Goal: Task Accomplishment & Management: Manage account settings

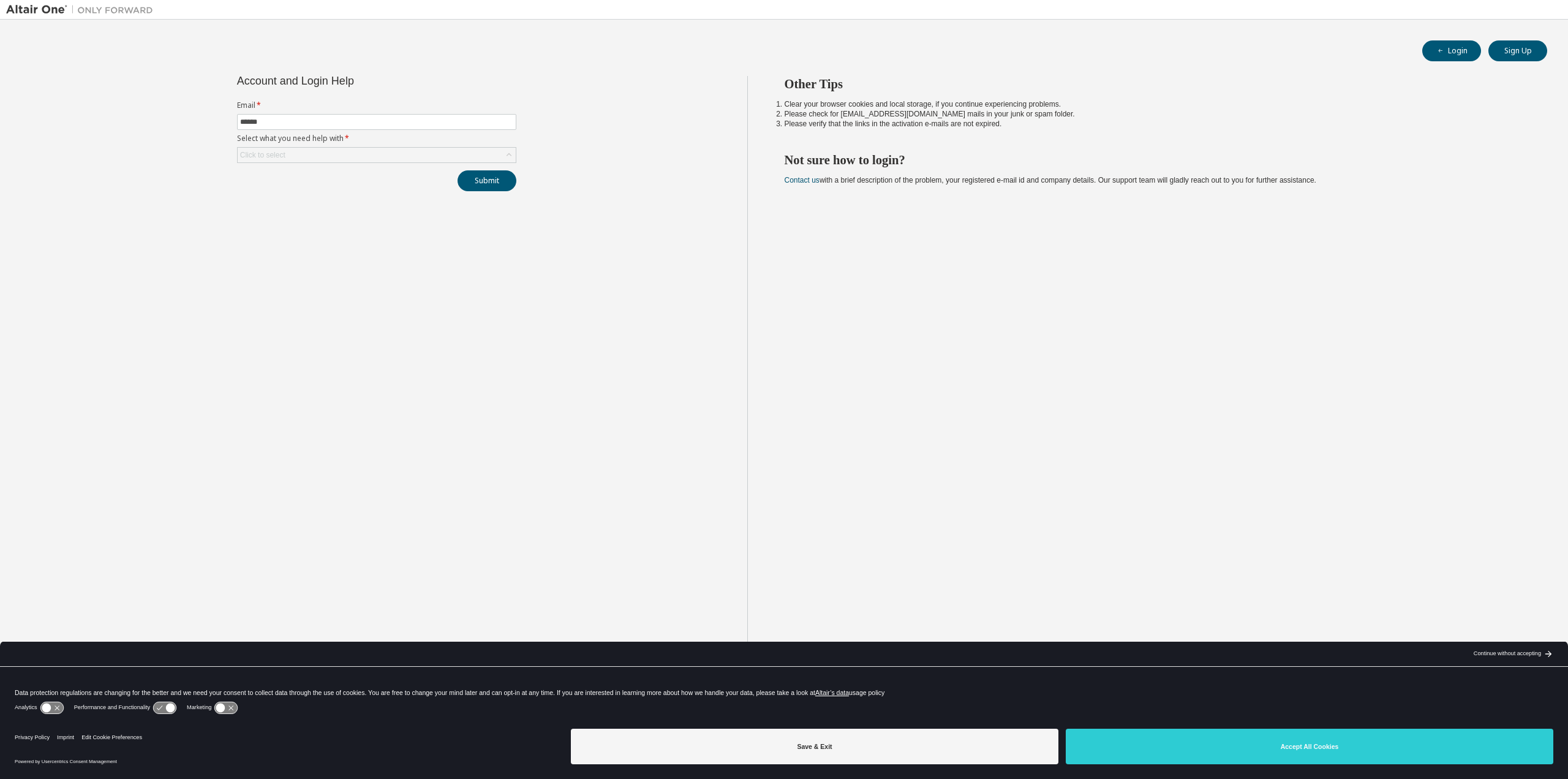
type input "**********"
click at [503, 156] on icon at bounding box center [508, 155] width 12 height 12
click at [424, 304] on div "**********" at bounding box center [377, 399] width 741 height 646
click at [1449, 47] on button "Login" at bounding box center [1452, 50] width 59 height 20
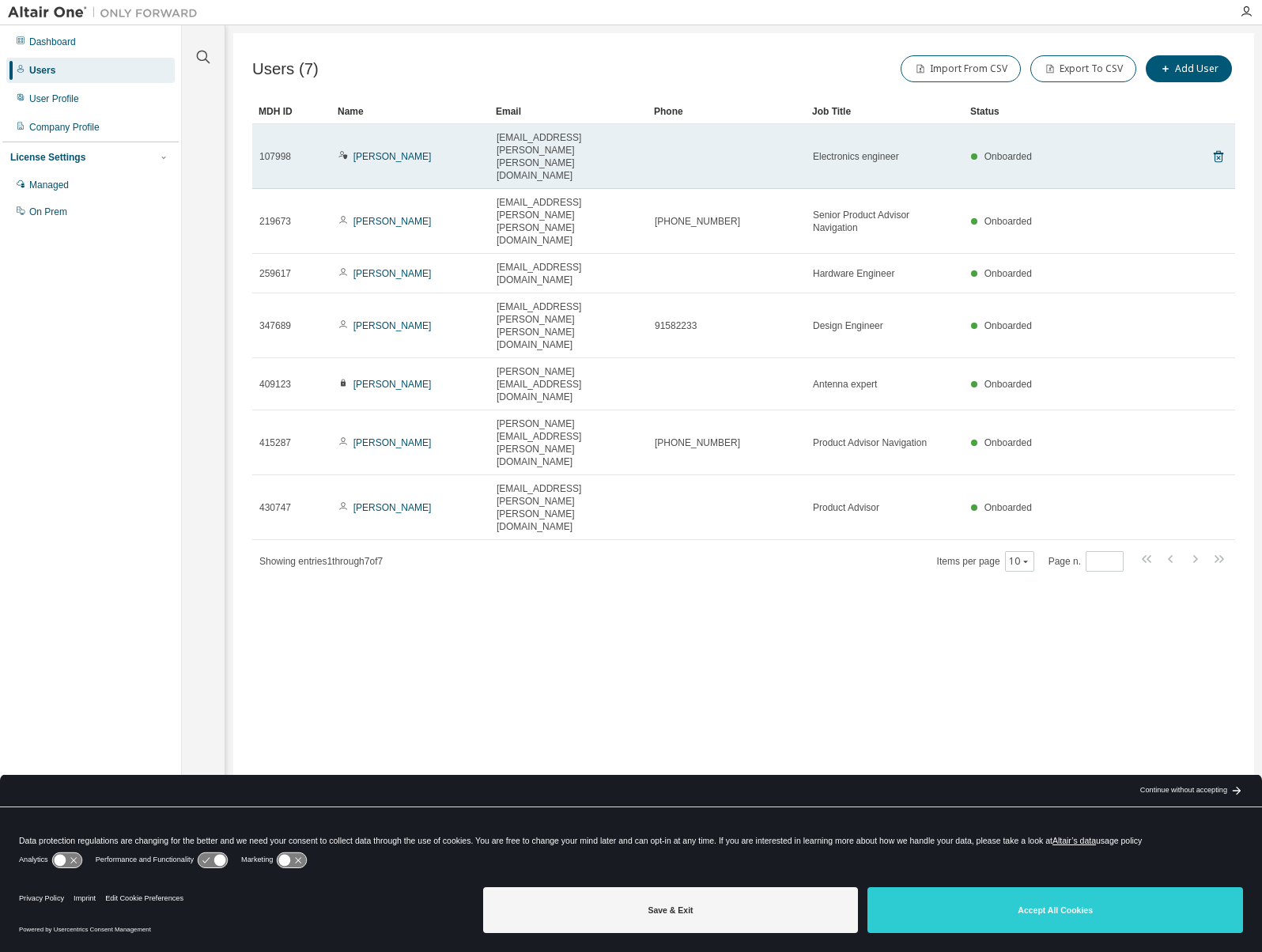
click at [999, 150] on div "Onboarded" at bounding box center [1061, 157] width 181 height 13
click at [266, 150] on span "107998" at bounding box center [275, 157] width 32 height 13
click at [999, 151] on span "Onboarded" at bounding box center [1008, 157] width 47 height 11
drag, startPoint x: 1041, startPoint y: 138, endPoint x: 1012, endPoint y: 138, distance: 29.0
click at [999, 151] on span "Onboarded" at bounding box center [1008, 157] width 47 height 11
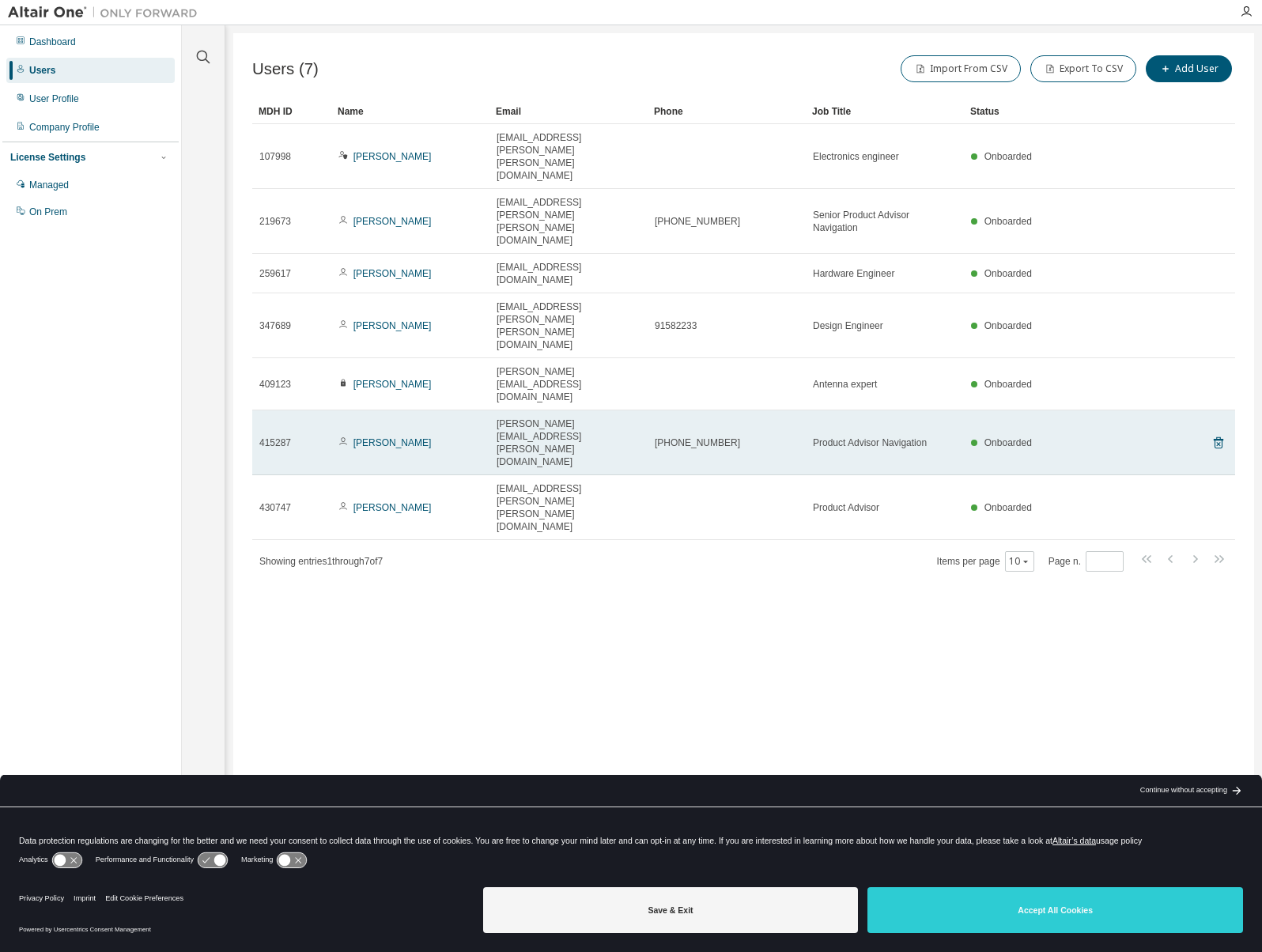
click at [976, 439] on span at bounding box center [973, 442] width 6 height 6
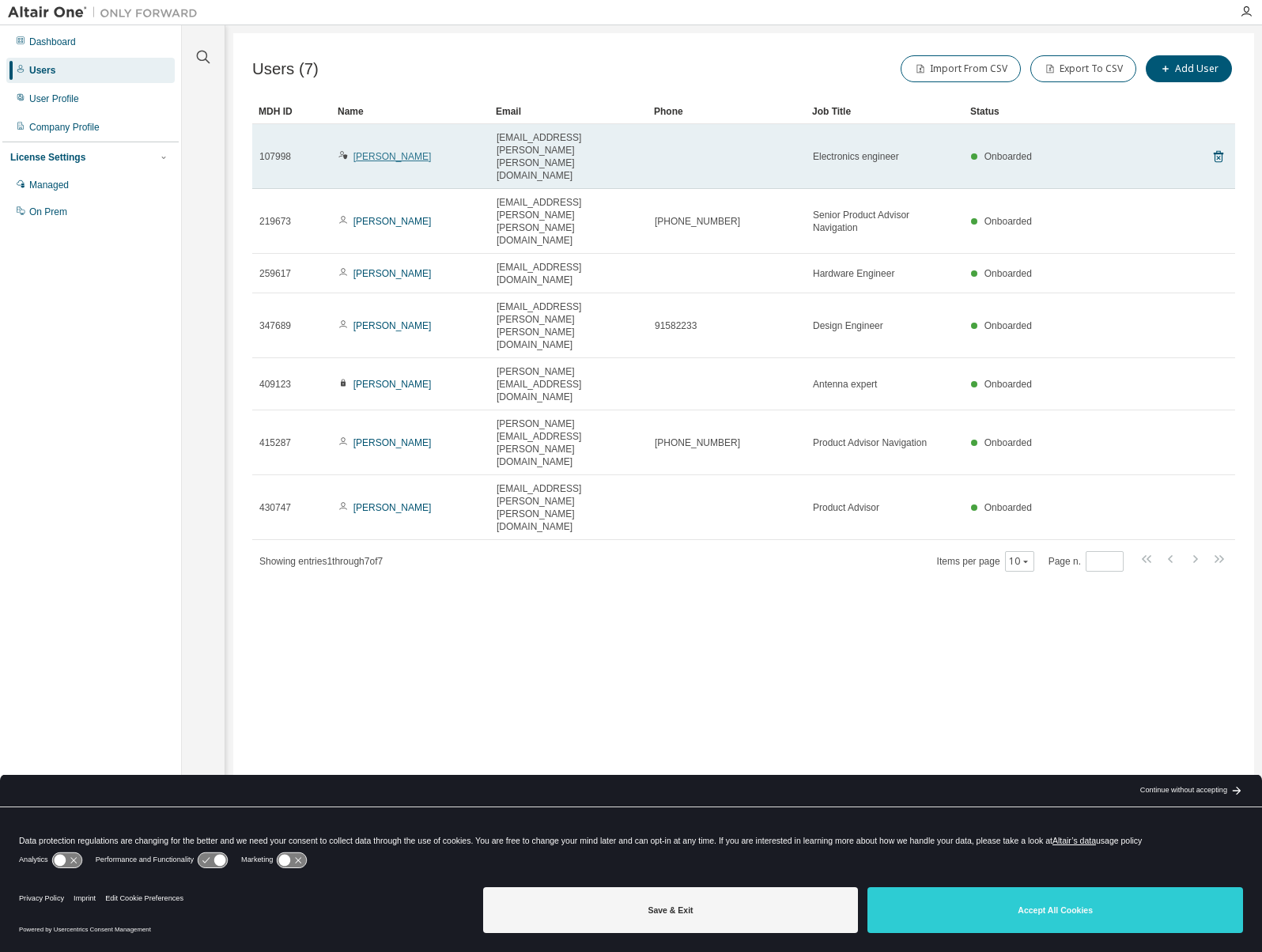
click at [378, 151] on link "[PERSON_NAME]" at bounding box center [393, 157] width 78 height 11
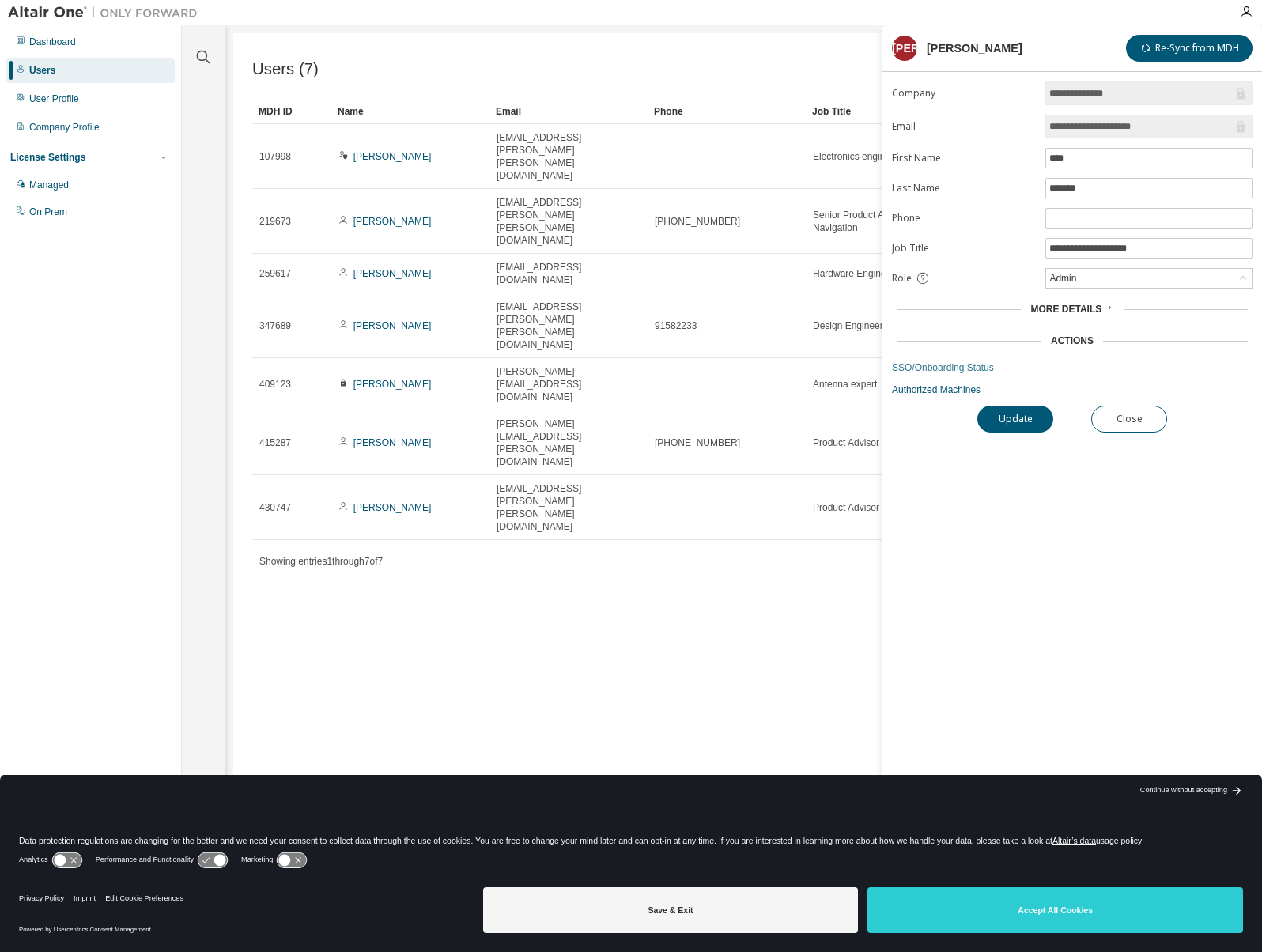
click at [954, 363] on link "SSO/Onboarding Status" at bounding box center [1072, 367] width 361 height 13
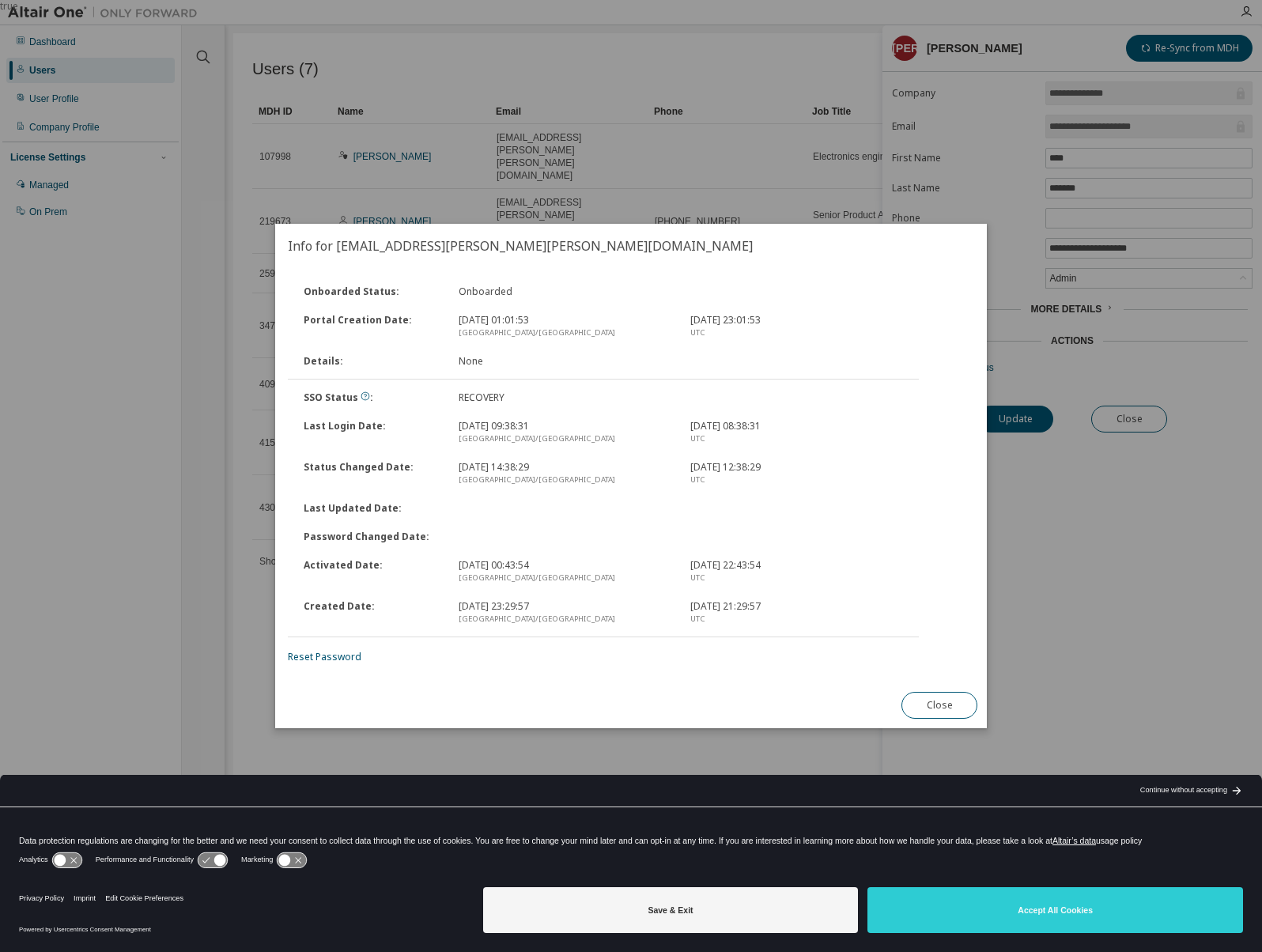
click at [481, 399] on div "RECOVERY" at bounding box center [565, 397] width 231 height 13
click at [320, 492] on link "Reset Password" at bounding box center [324, 656] width 74 height 14
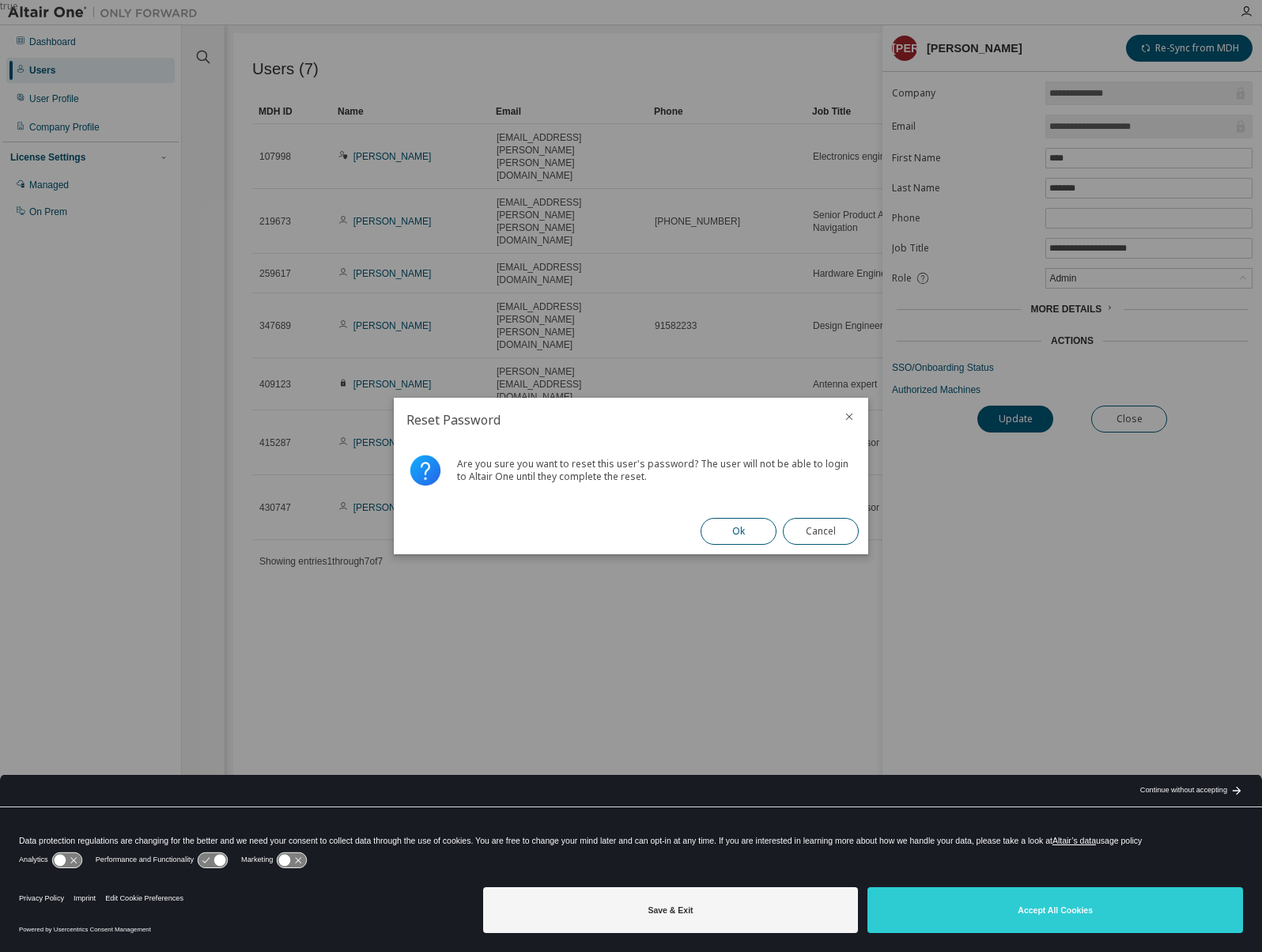
click at [744, 492] on button "Ok" at bounding box center [738, 530] width 76 height 26
click at [816, 492] on button "Close" at bounding box center [820, 530] width 76 height 26
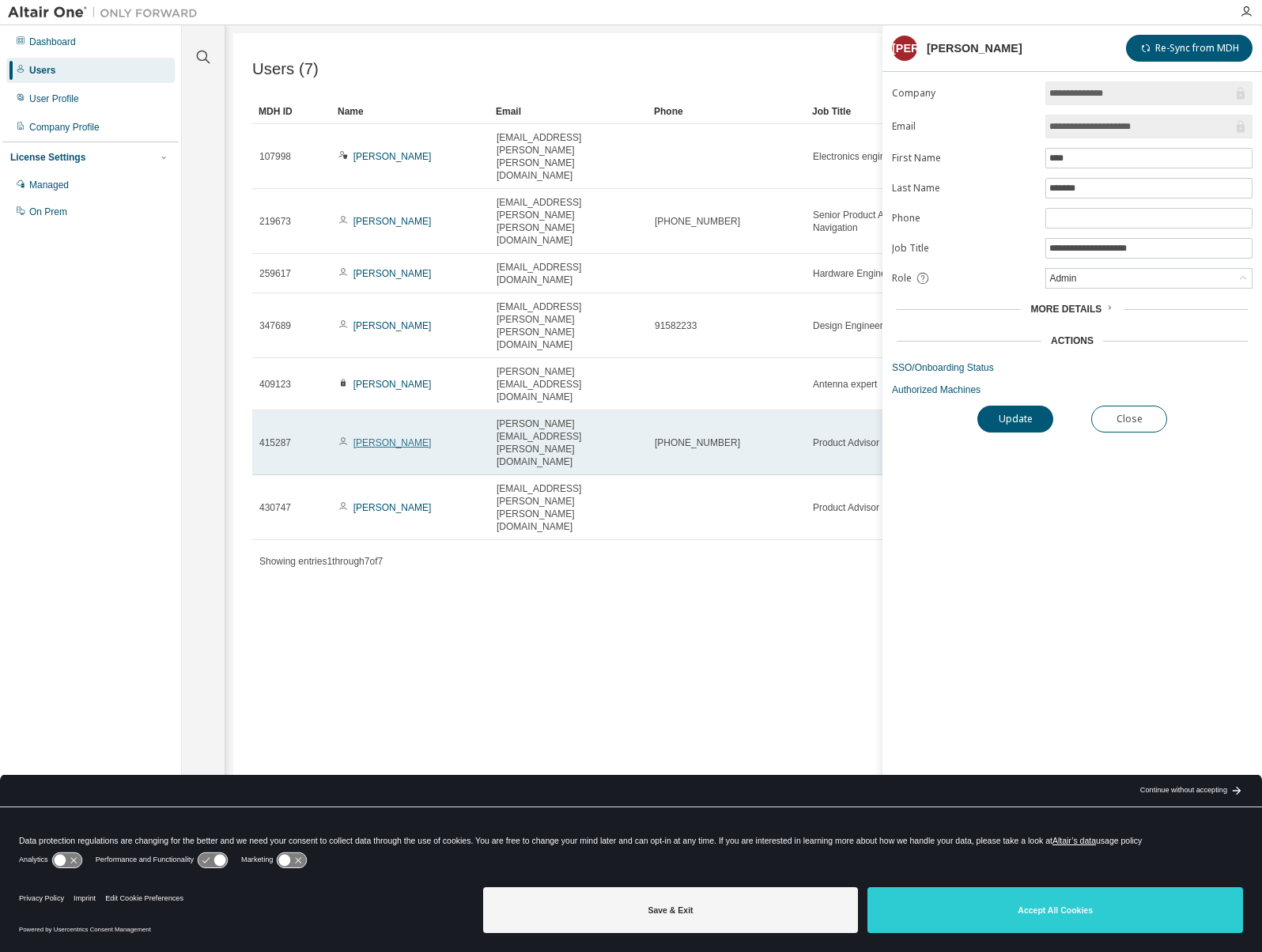
click at [373, 437] on link "[PERSON_NAME]" at bounding box center [393, 443] width 78 height 11
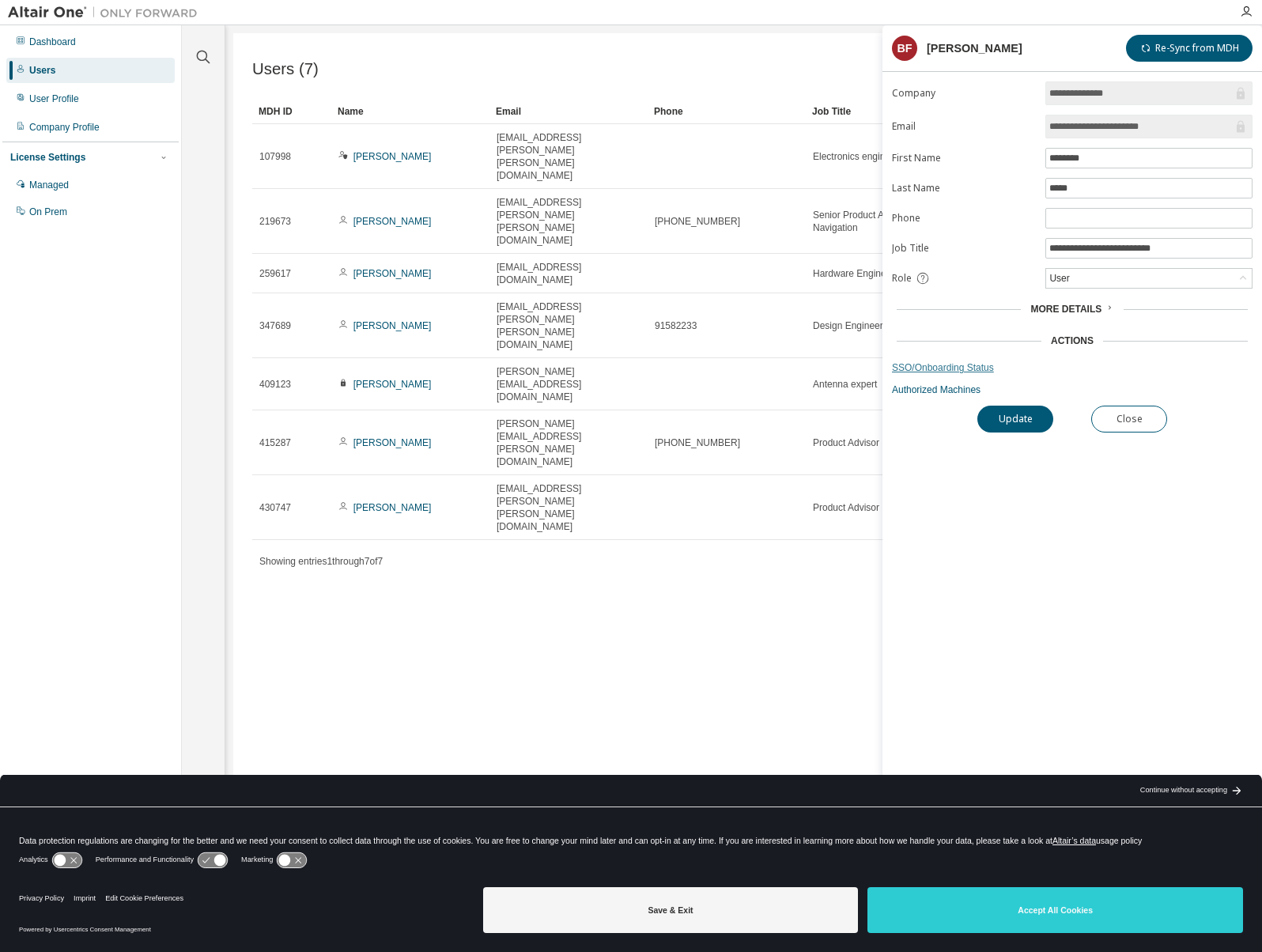
click at [940, 363] on link "SSO/Onboarding Status" at bounding box center [1072, 367] width 361 height 13
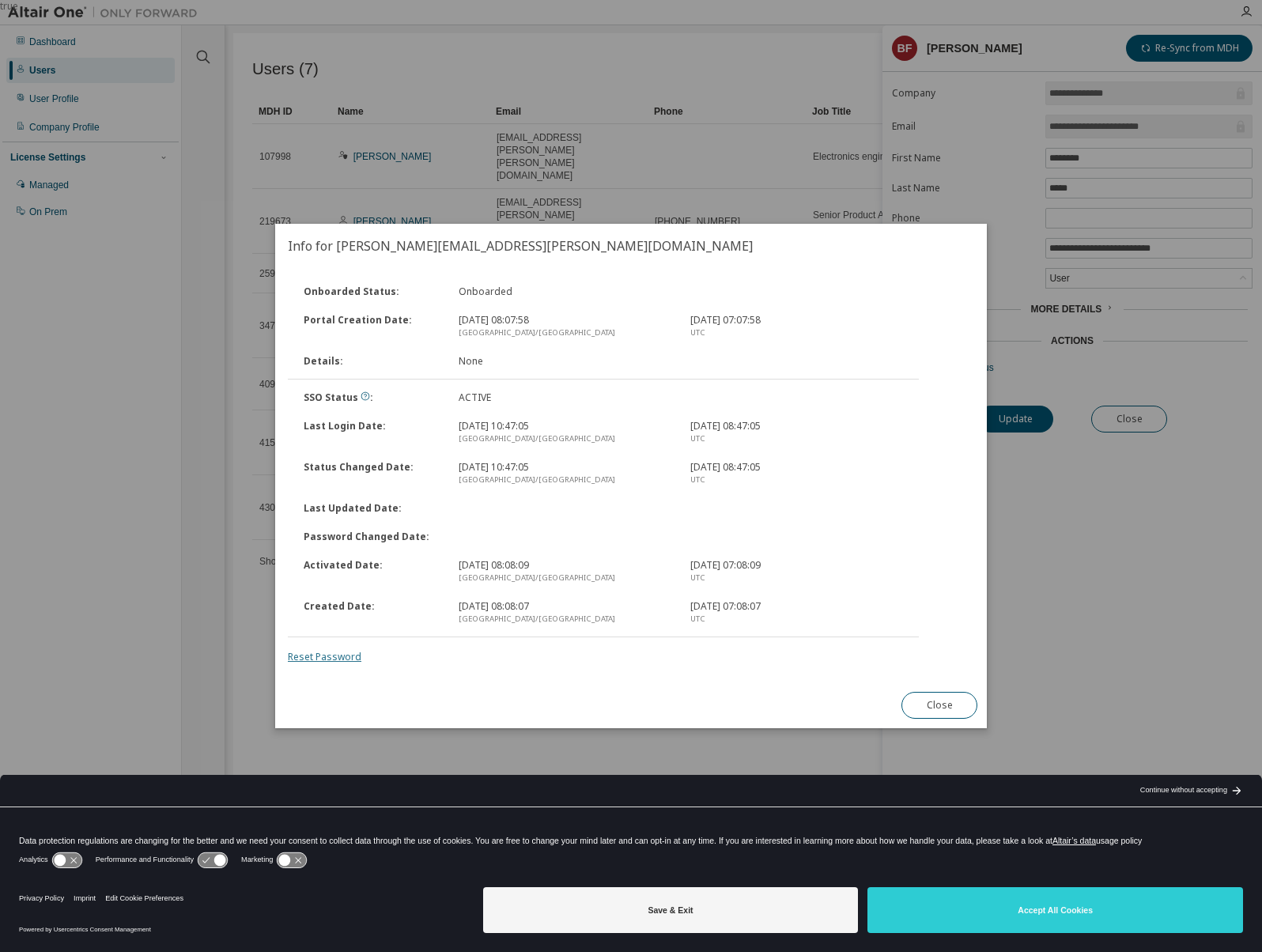
click at [320, 492] on link "Reset Password" at bounding box center [324, 656] width 74 height 14
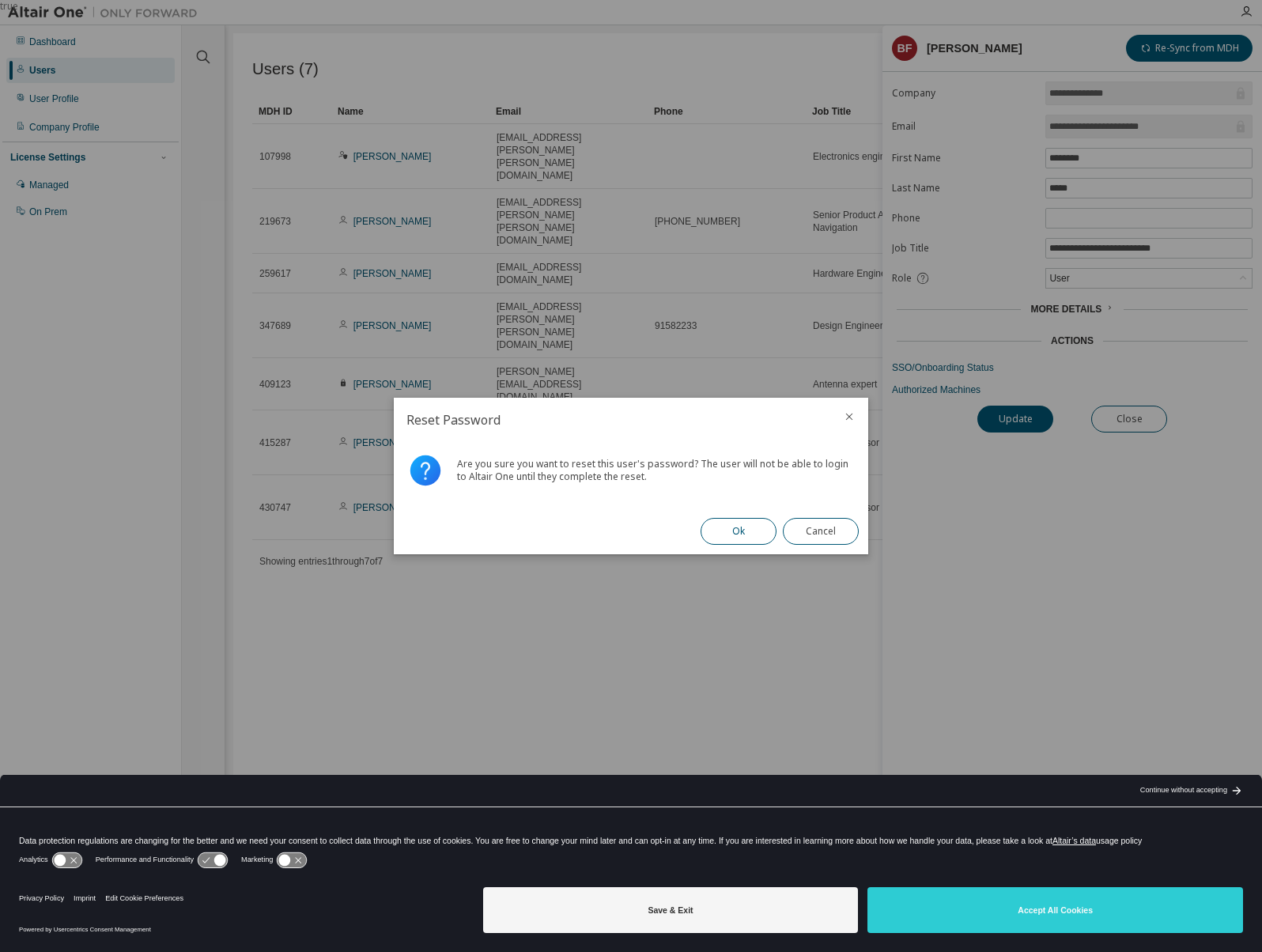
click at [746, 492] on button "Ok" at bounding box center [738, 530] width 76 height 26
click at [818, 492] on button "Close" at bounding box center [820, 530] width 76 height 26
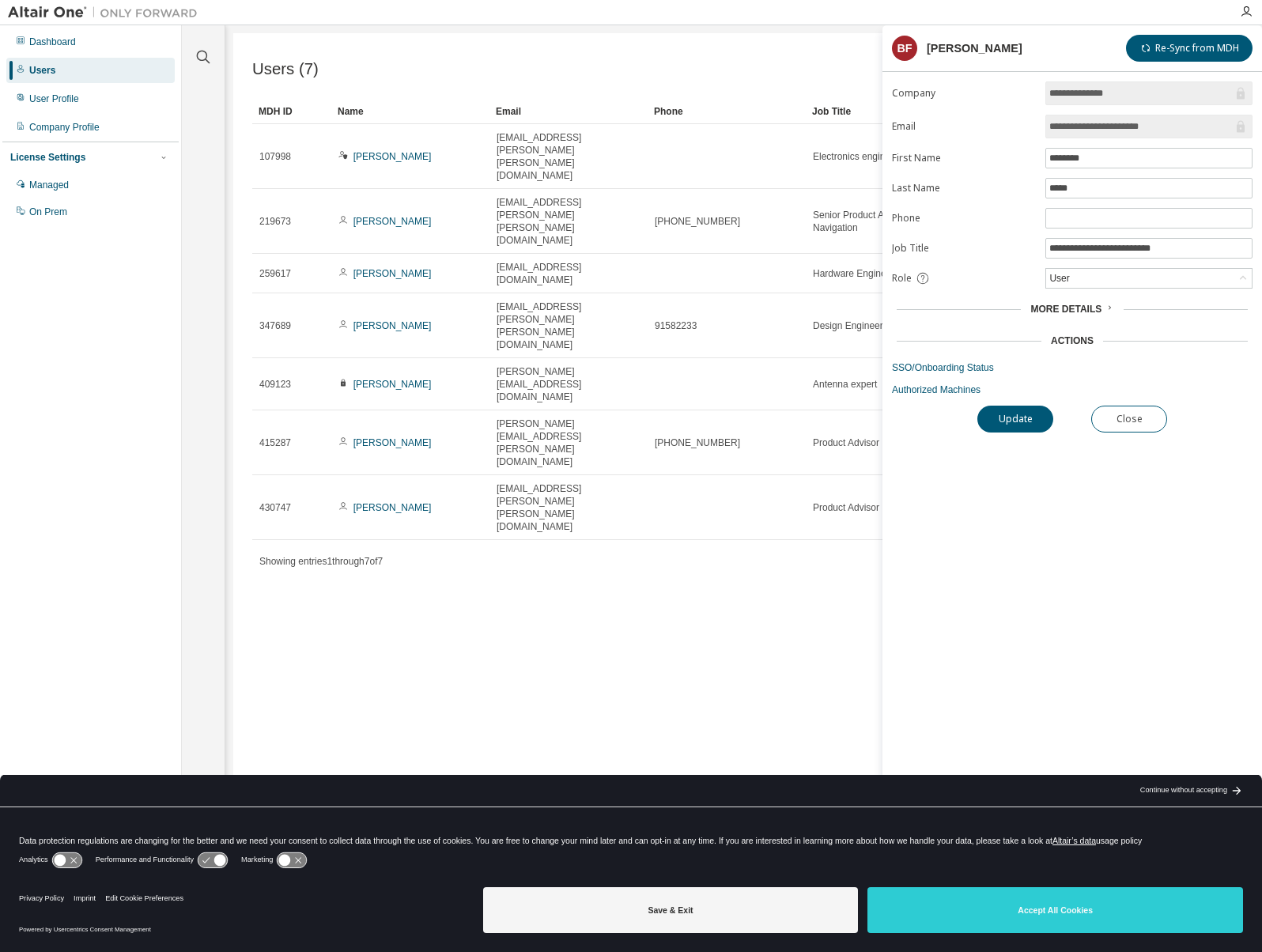
click at [803, 486] on div "Users (7) Import From CSV Export To CSV Add User Clear Load Save Save As Field …" at bounding box center [744, 465] width 1021 height 865
drag, startPoint x: 1146, startPoint y: 415, endPoint x: 1082, endPoint y: 428, distance: 65.3
click at [999, 415] on button "Close" at bounding box center [1128, 418] width 76 height 26
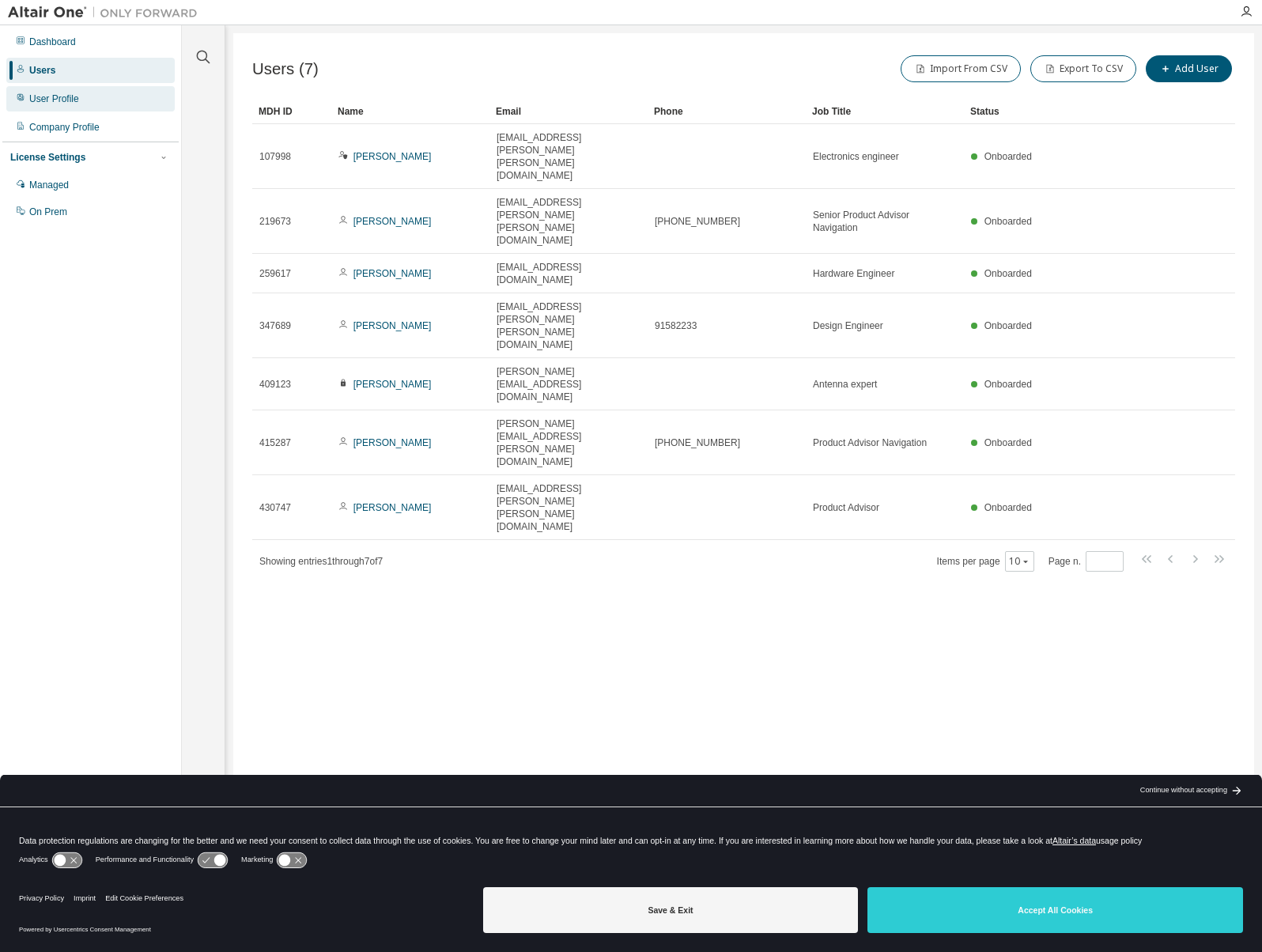
click at [75, 107] on div "User Profile" at bounding box center [90, 99] width 169 height 26
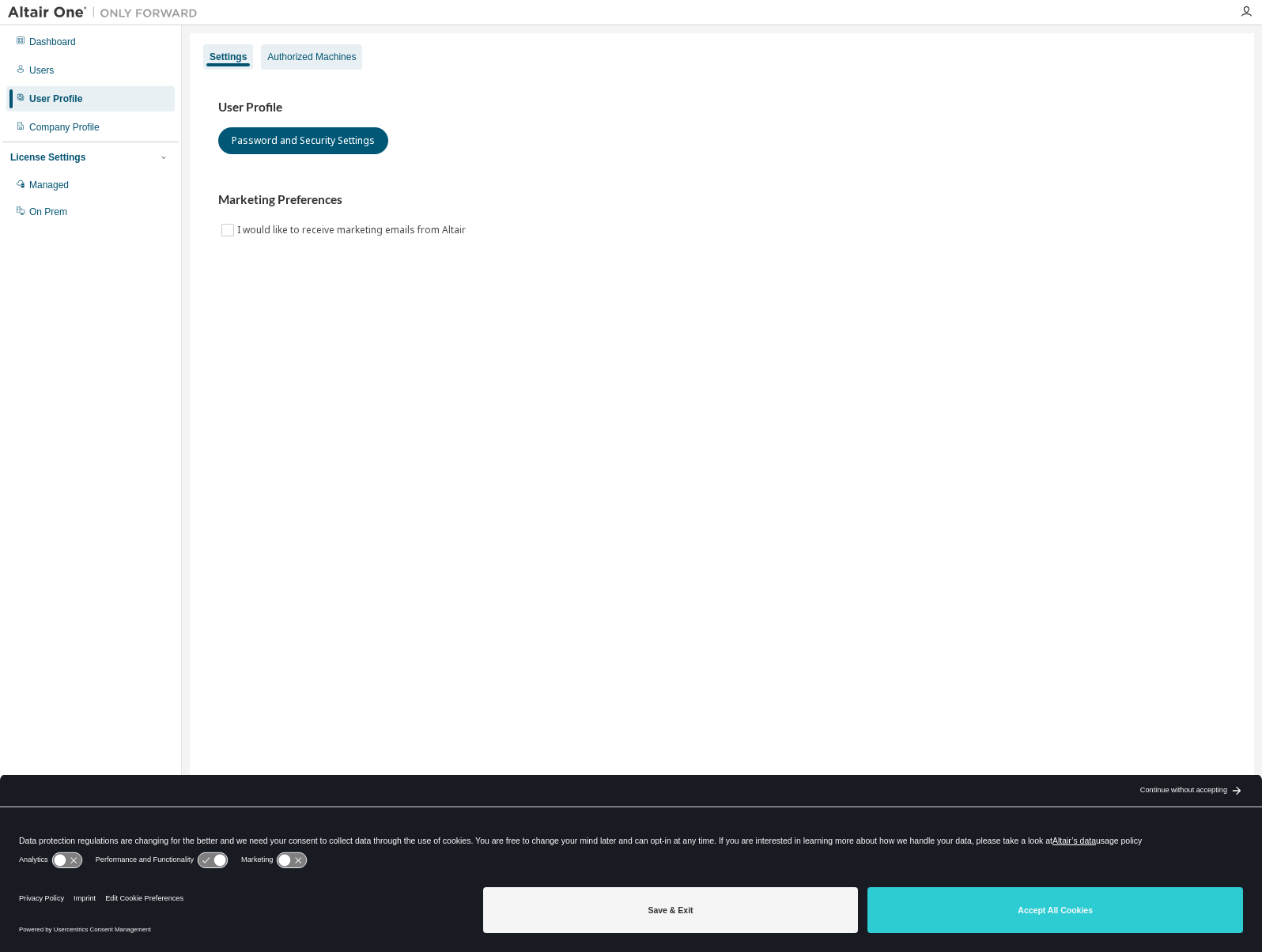
click at [344, 64] on div "Authorized Machines" at bounding box center [311, 57] width 101 height 26
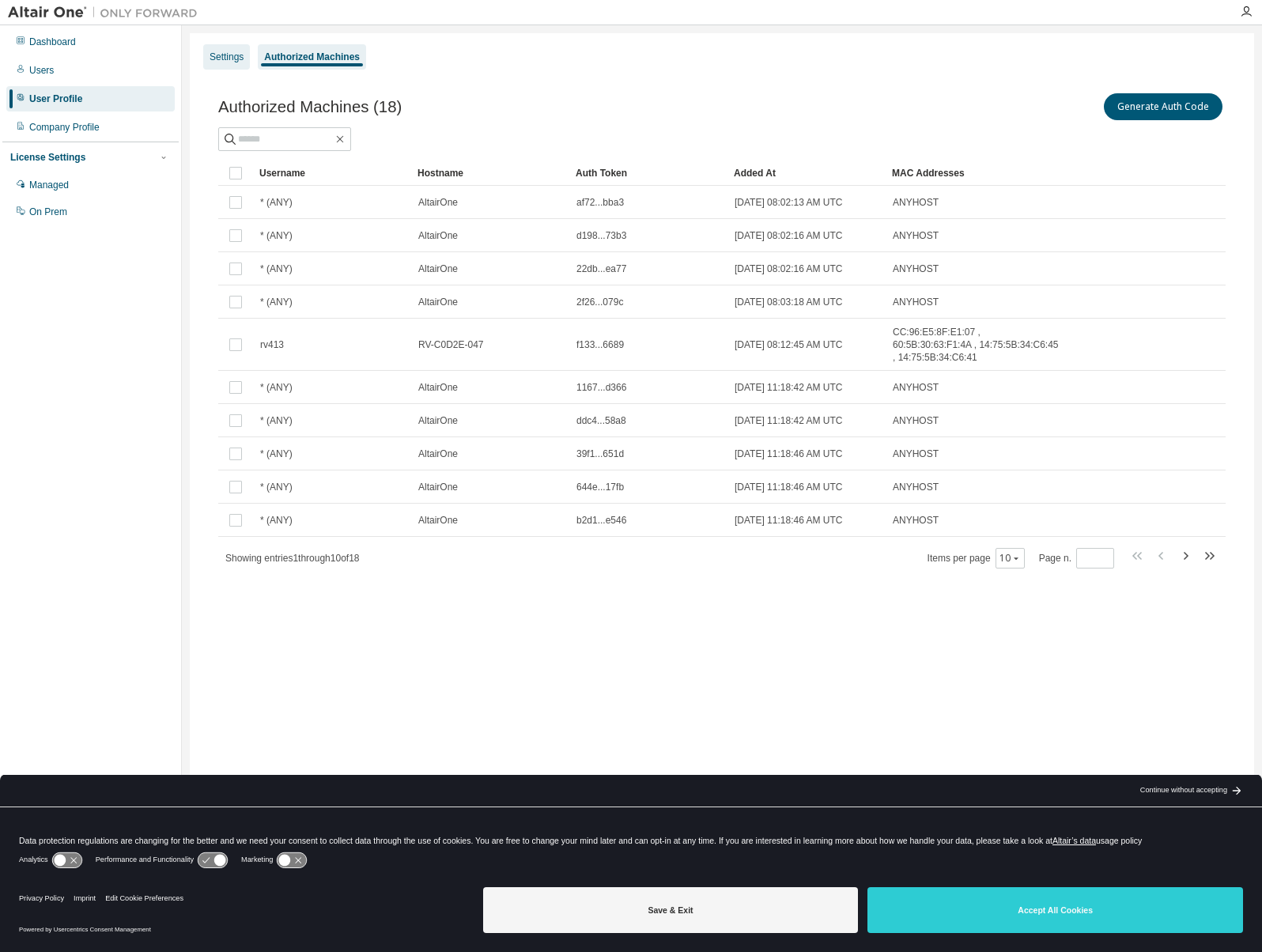
click at [227, 56] on div "Settings" at bounding box center [226, 57] width 34 height 13
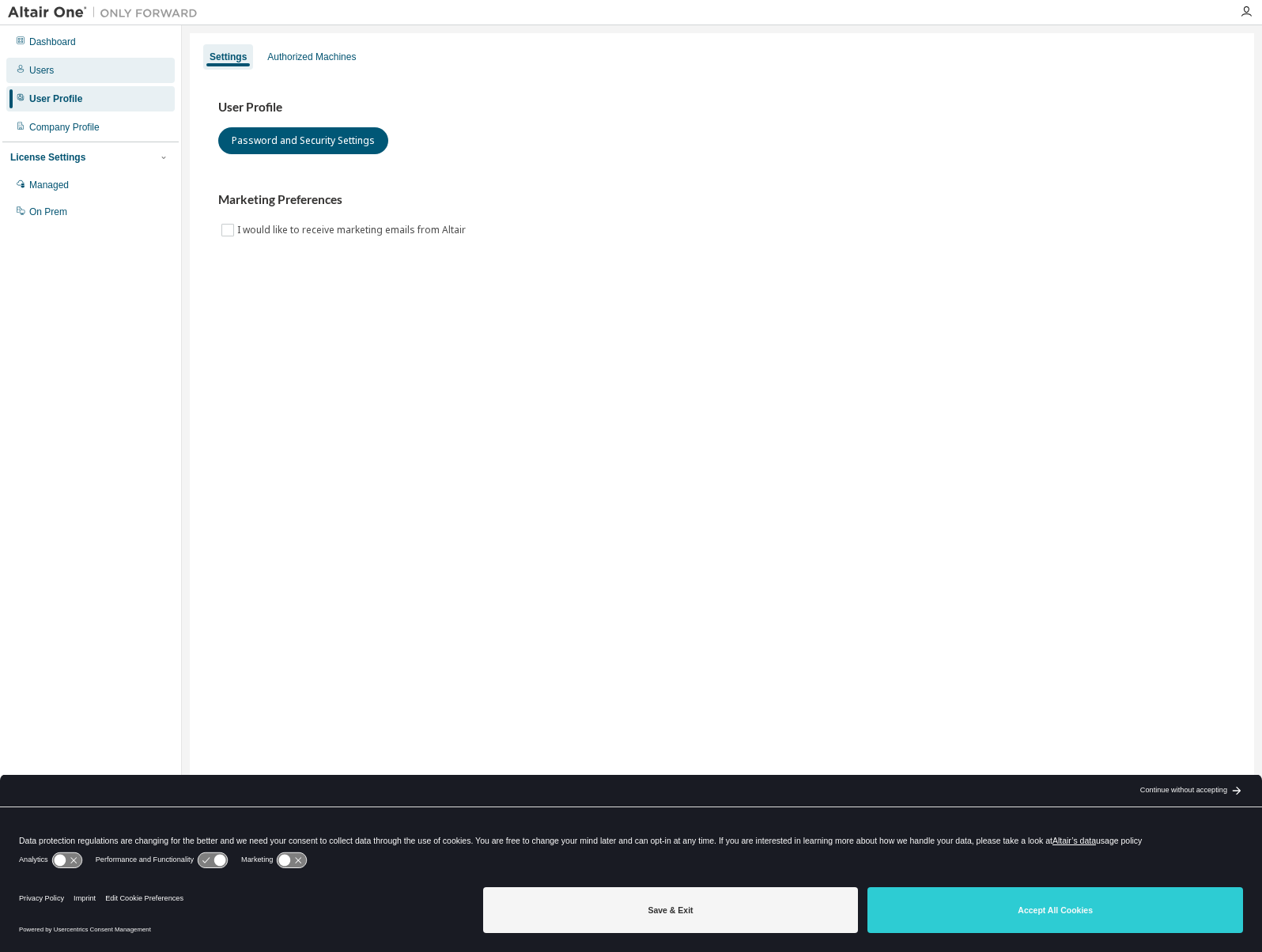
click at [48, 73] on div "Users" at bounding box center [41, 70] width 25 height 13
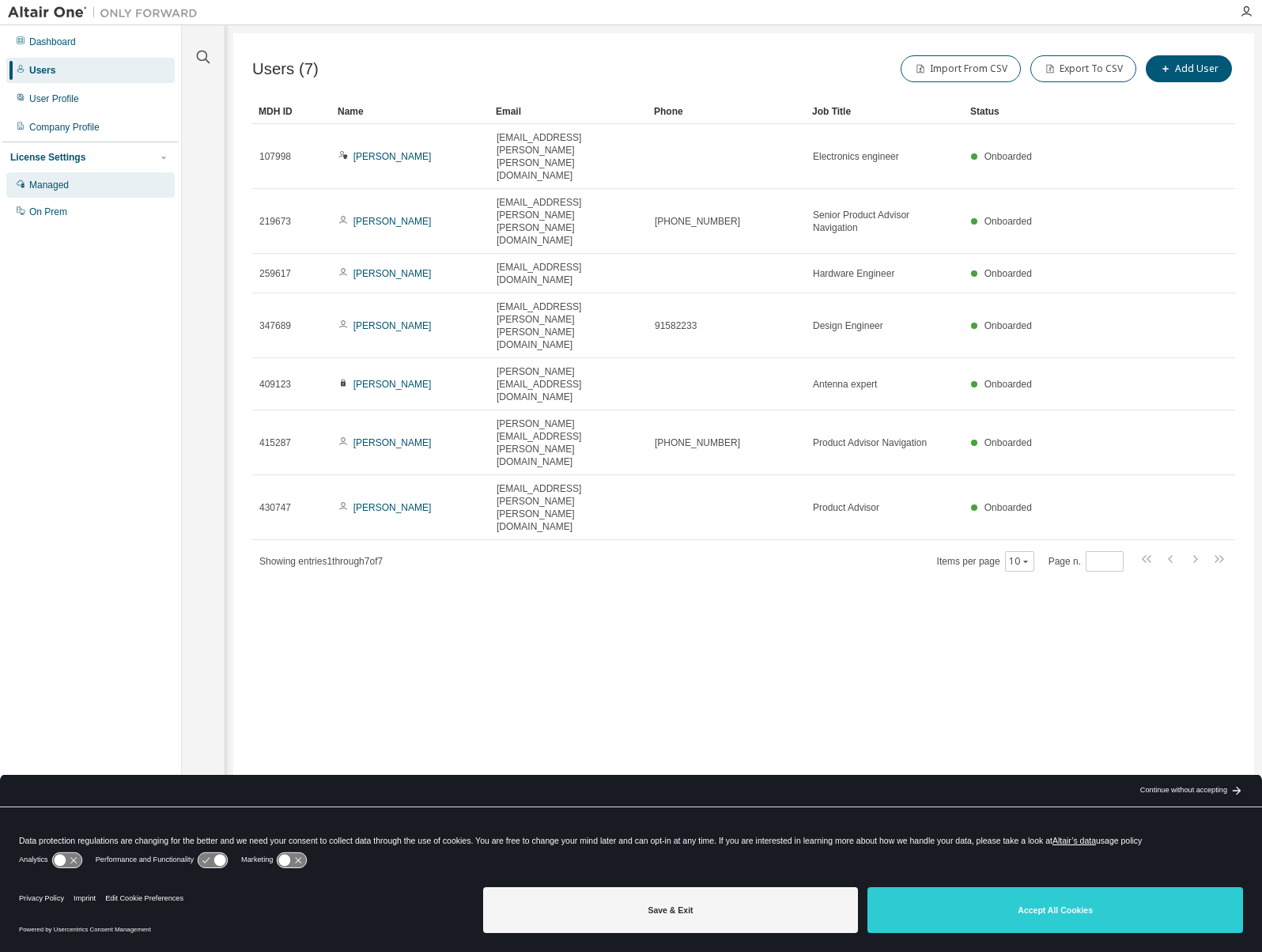
click at [56, 195] on div "Managed" at bounding box center [90, 185] width 169 height 26
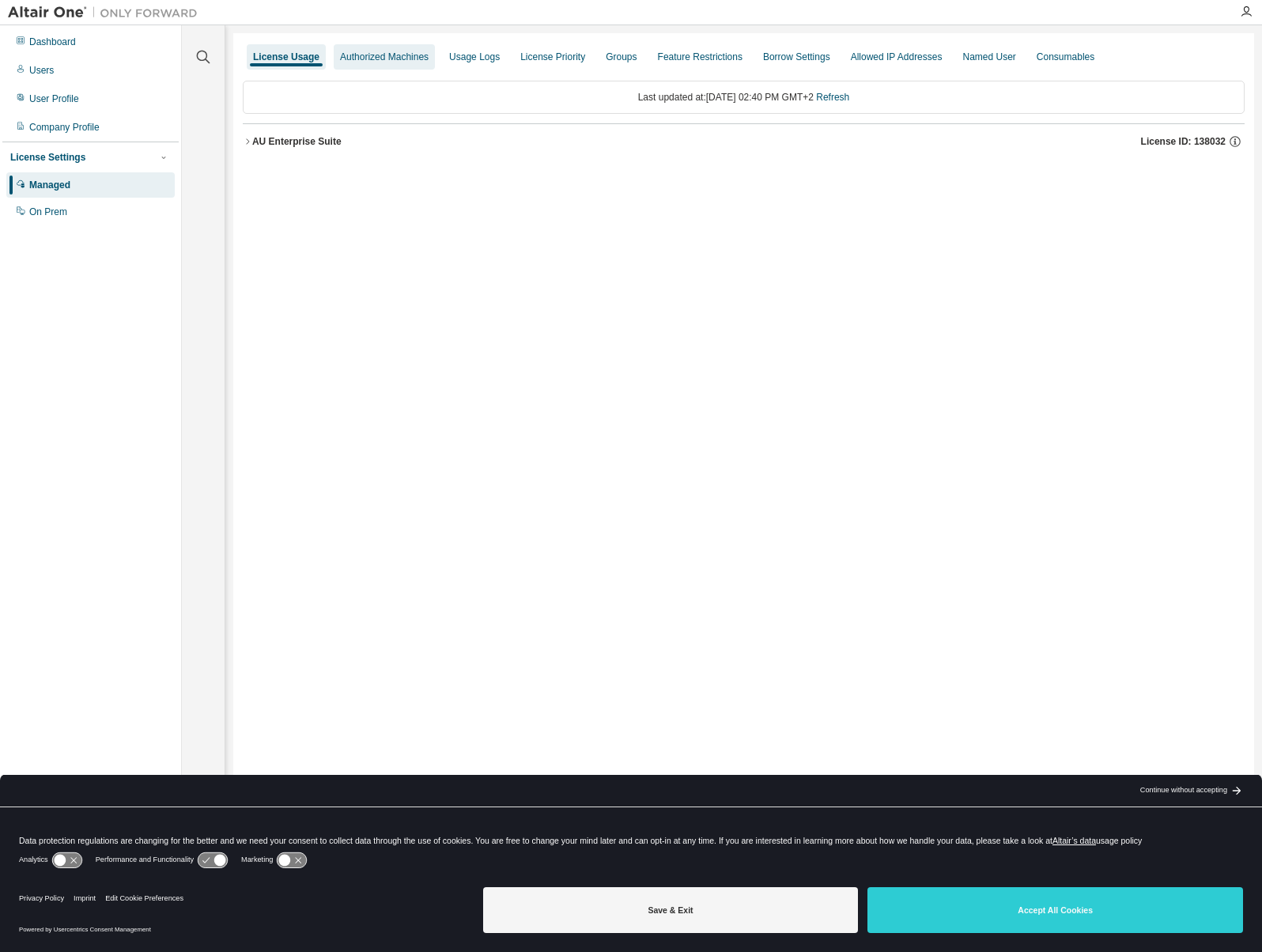
click at [374, 56] on div "Authorized Machines" at bounding box center [384, 57] width 88 height 13
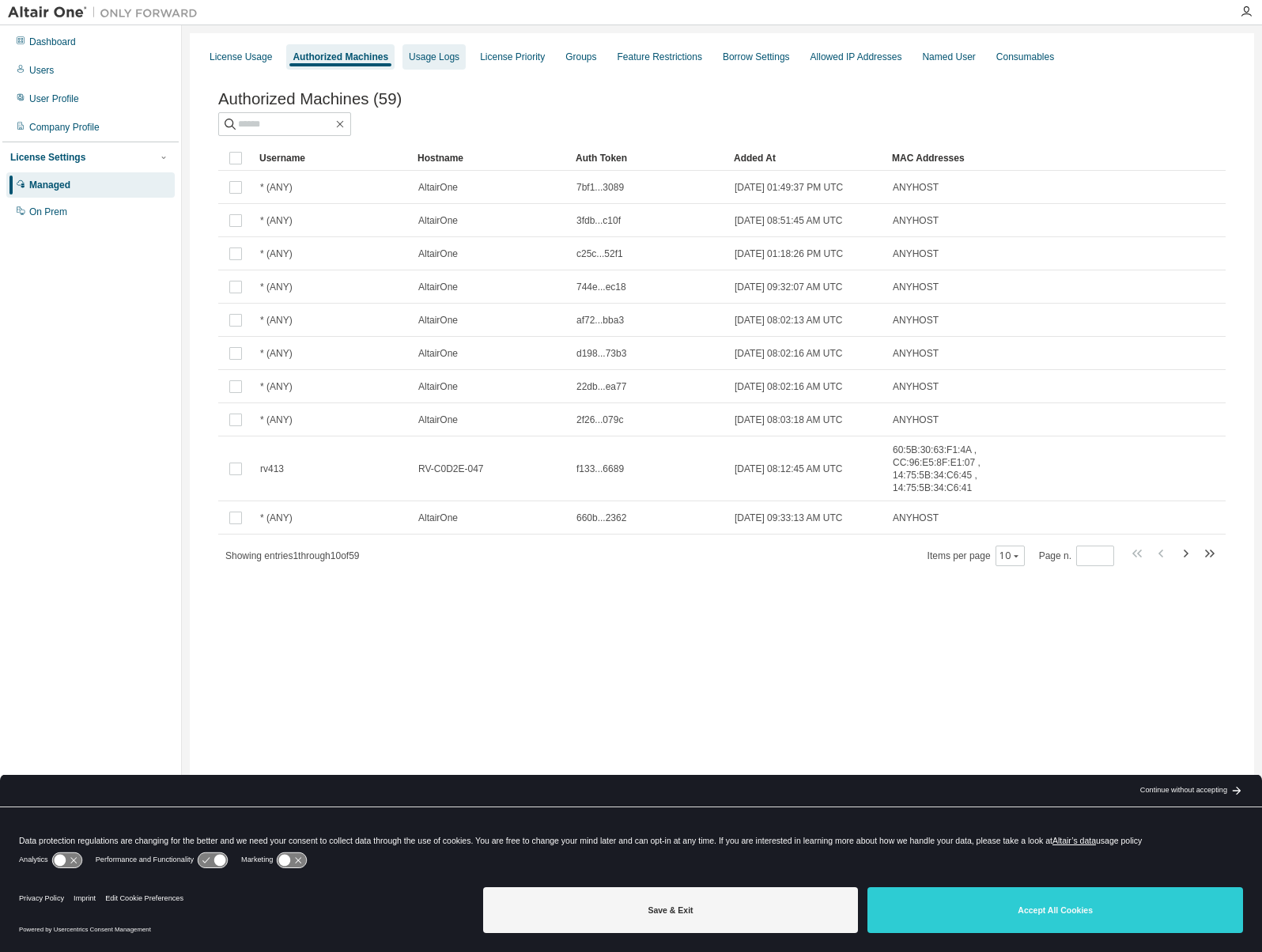
click at [419, 60] on div "Usage Logs" at bounding box center [435, 57] width 51 height 13
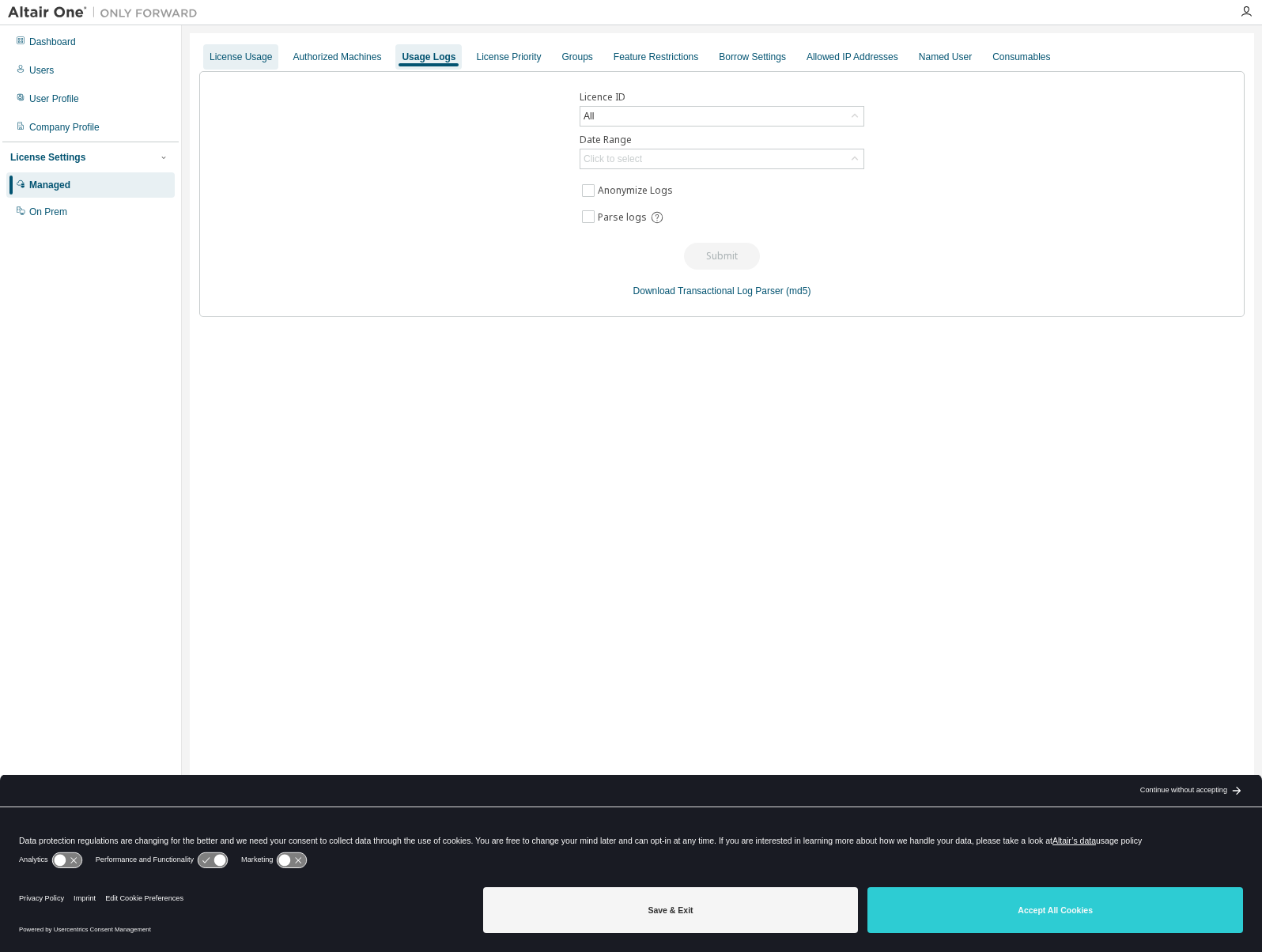
click at [253, 64] on div "License Usage" at bounding box center [241, 57] width 75 height 26
